Goal: Entertainment & Leisure: Consume media (video, audio)

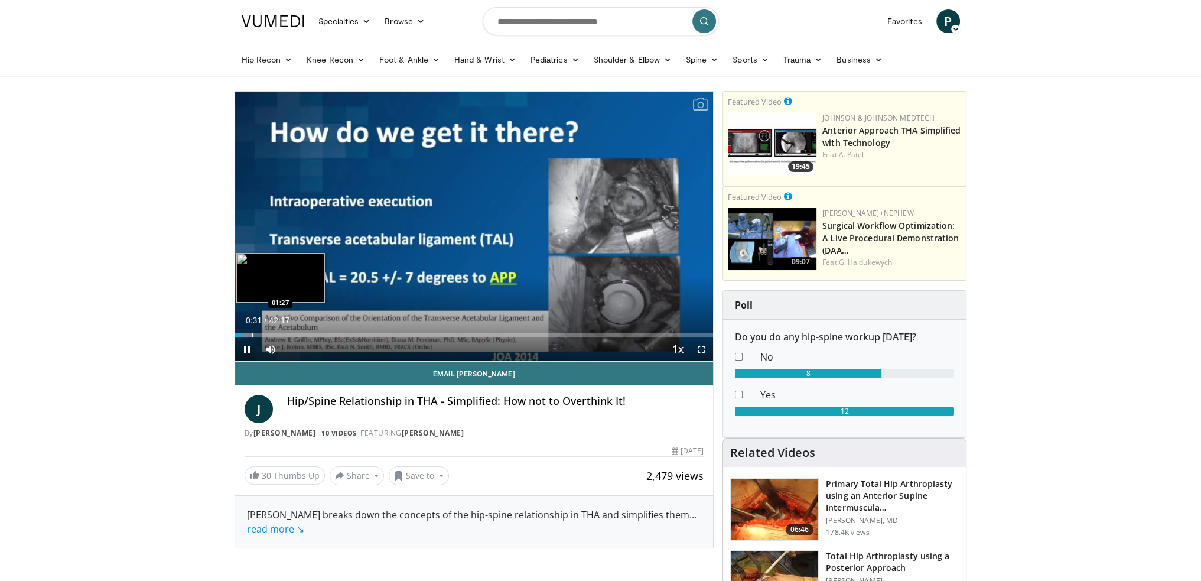
click at [252, 335] on div "Progress Bar" at bounding box center [252, 335] width 1 height 5
click at [272, 333] on div "Progress Bar" at bounding box center [272, 335] width 1 height 5
click at [294, 333] on div "Progress Bar" at bounding box center [294, 335] width 1 height 5
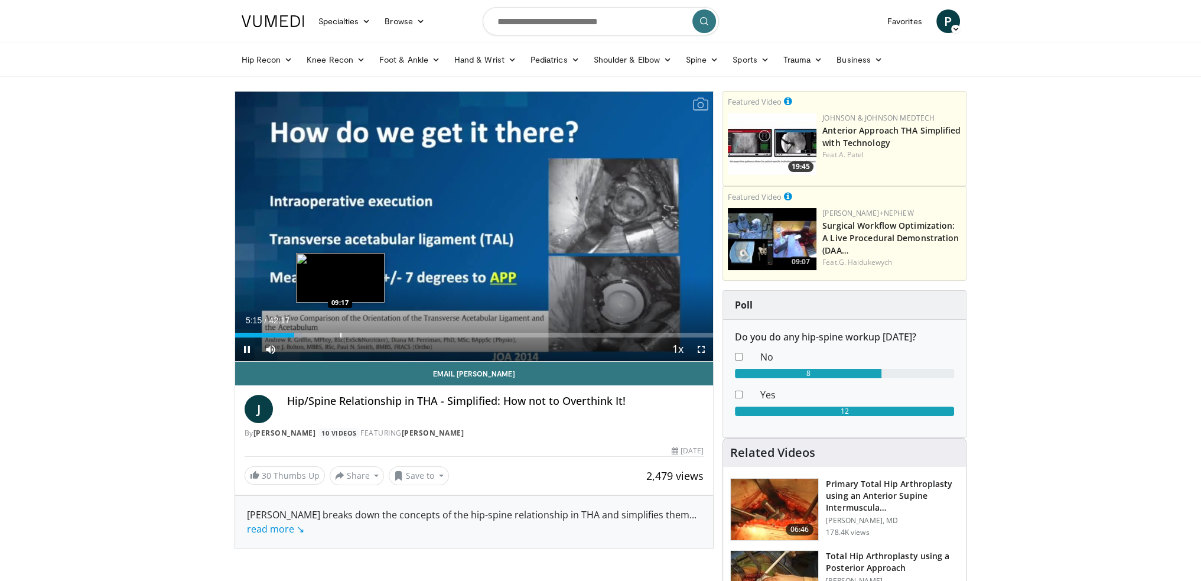
click at [340, 333] on video-js "**********" at bounding box center [474, 227] width 479 height 270
click at [331, 337] on div "Progress Bar" at bounding box center [331, 335] width 1 height 5
click at [370, 336] on div "Progress Bar" at bounding box center [370, 335] width 1 height 5
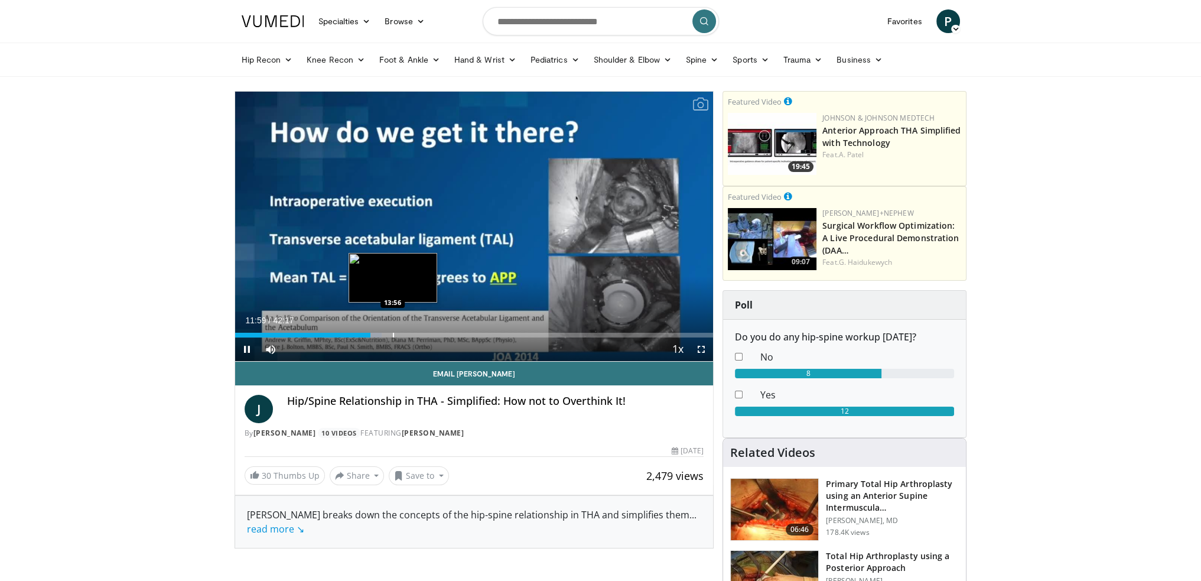
click at [393, 335] on div "Progress Bar" at bounding box center [393, 335] width 1 height 5
click at [436, 333] on div "Progress Bar" at bounding box center [436, 335] width 1 height 5
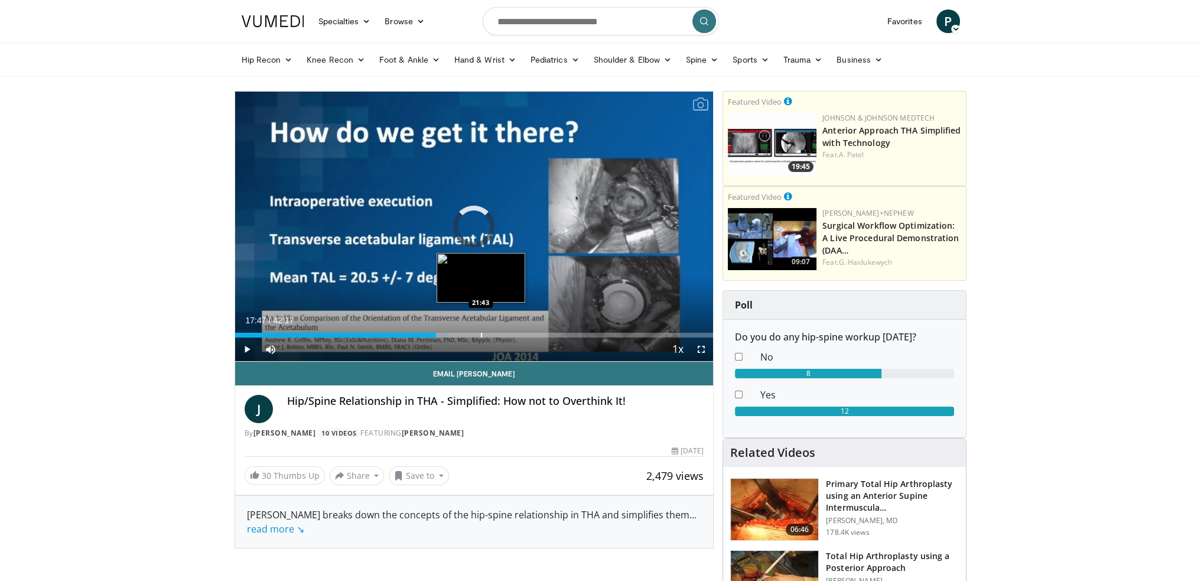
click at [481, 335] on div "Progress Bar" at bounding box center [481, 335] width 1 height 5
click at [527, 336] on div "Progress Bar" at bounding box center [527, 335] width 1 height 5
click at [500, 336] on div "Progress Bar" at bounding box center [500, 335] width 1 height 5
click at [508, 333] on div "Progress Bar" at bounding box center [508, 335] width 1 height 5
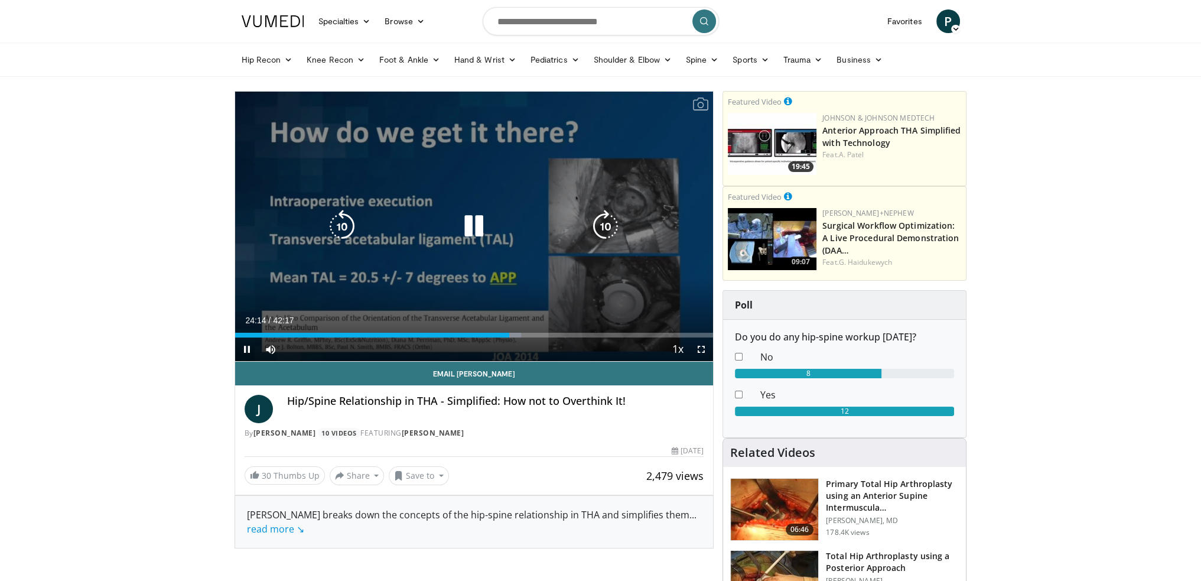
click at [478, 224] on icon "Video Player" at bounding box center [473, 226] width 33 height 33
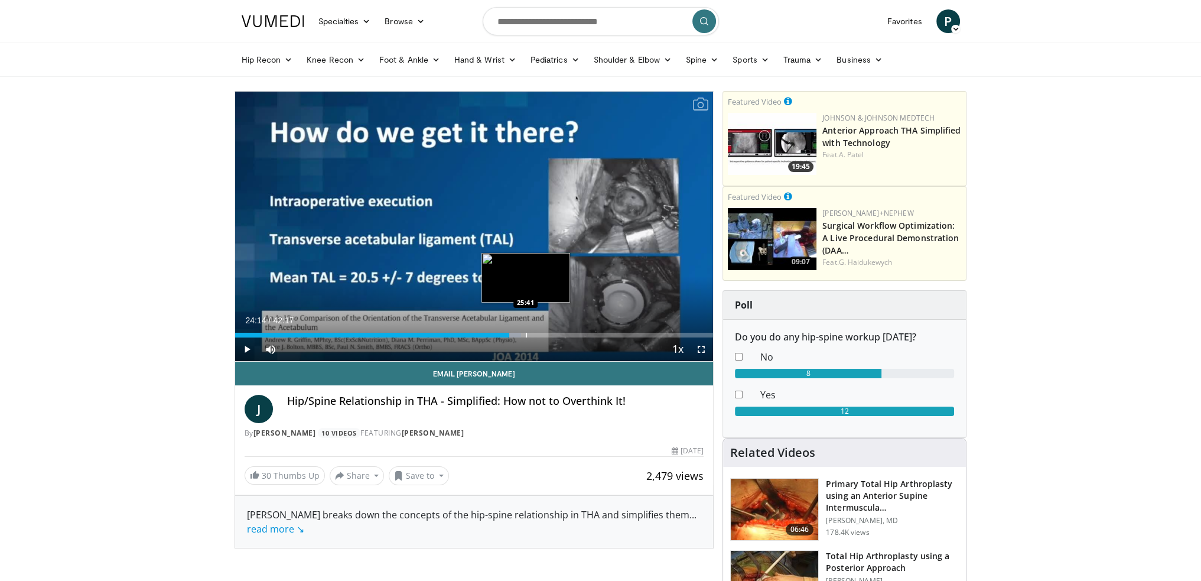
click at [526, 333] on div "Progress Bar" at bounding box center [526, 335] width 1 height 5
click at [555, 333] on div "Loaded : 63.32% 25:41 28:14" at bounding box center [474, 335] width 479 height 5
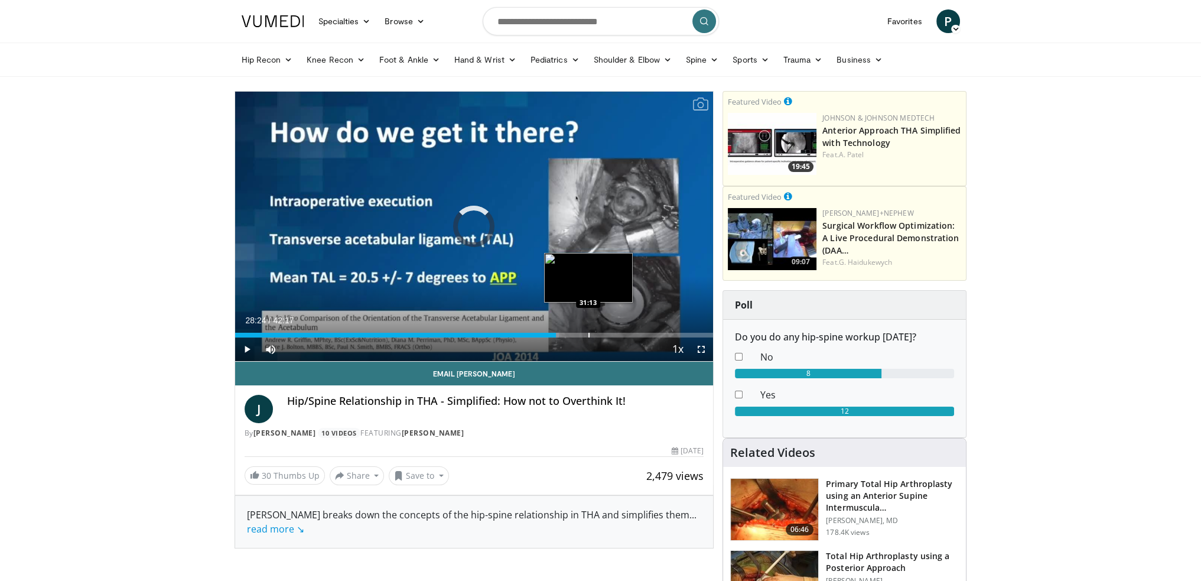
click at [588, 331] on div "Loaded : 67.78% 28:24 31:13" at bounding box center [474, 331] width 479 height 11
click at [614, 333] on div "Progress Bar" at bounding box center [614, 335] width 1 height 5
click at [639, 333] on div "Progress Bar" at bounding box center [639, 335] width 1 height 5
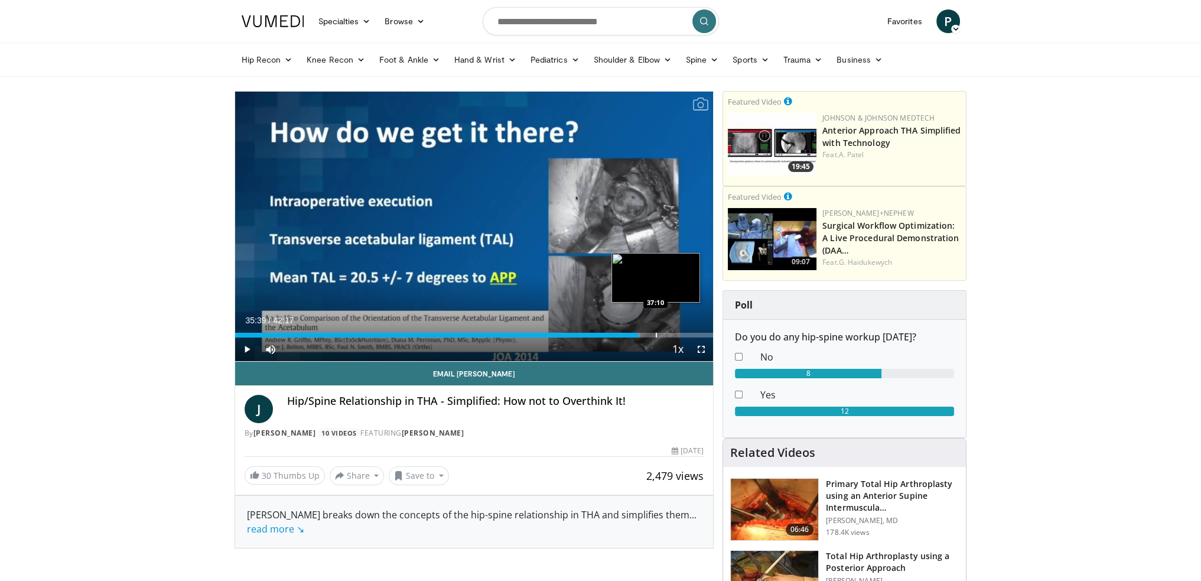
click at [656, 333] on div "Progress Bar" at bounding box center [656, 335] width 1 height 5
click at [677, 334] on div "Progress Bar" at bounding box center [677, 335] width 1 height 5
click at [688, 334] on div "Progress Bar" at bounding box center [688, 335] width 1 height 5
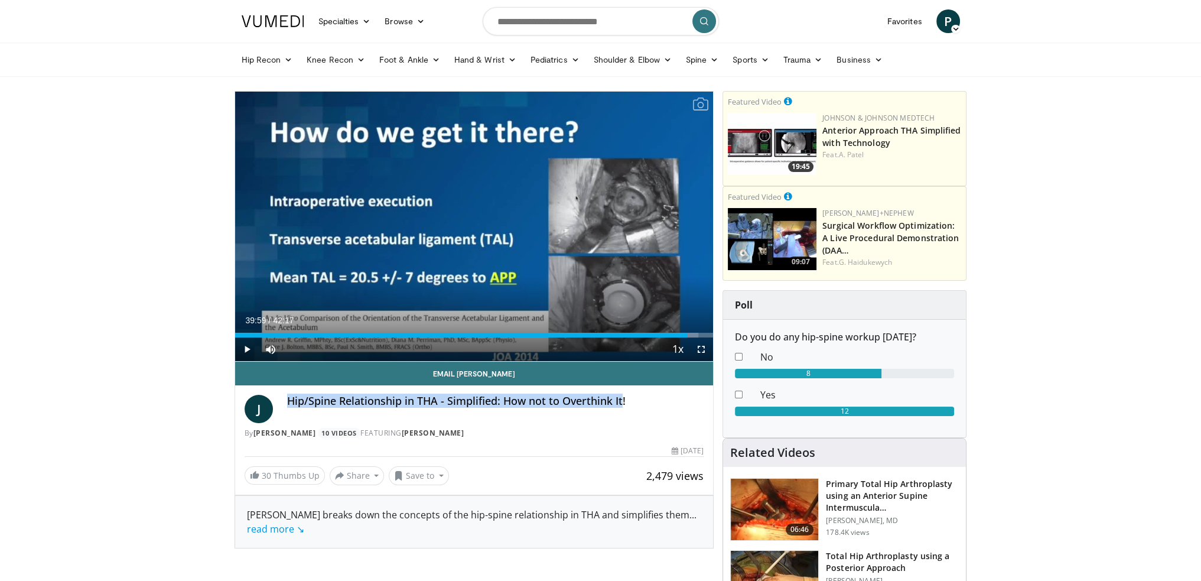
drag, startPoint x: 286, startPoint y: 401, endPoint x: 627, endPoint y: 393, distance: 341.6
click at [627, 395] on h4 "Hip/Spine Relationship in THA - Simplified: How not to Overthink It!" at bounding box center [495, 401] width 417 height 13
copy h4 "Hip/Spine Relationship in THA - Simplified: How not to Overthink It"
